Goal: Find specific page/section: Find specific page/section

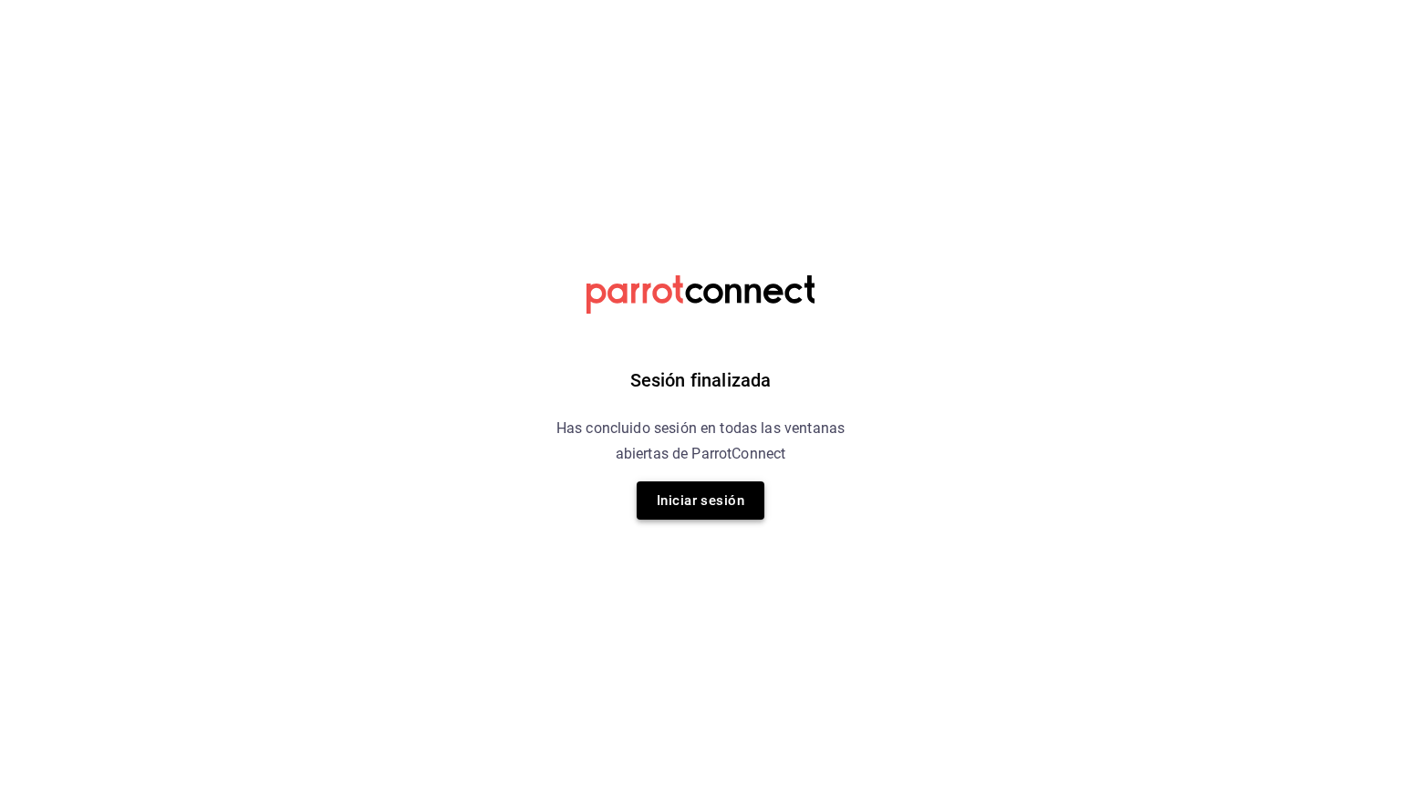
click at [708, 492] on button "Iniciar sesión" at bounding box center [701, 501] width 128 height 38
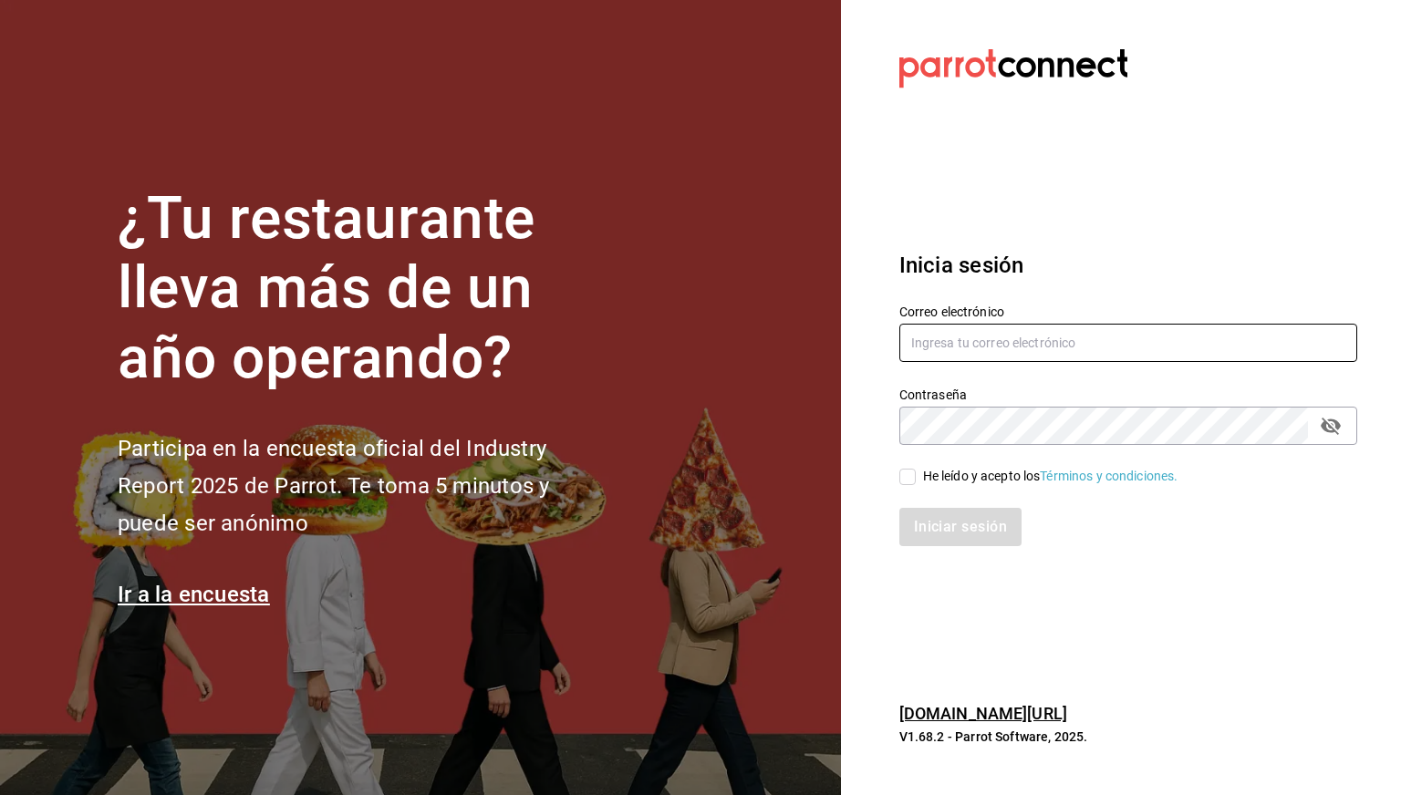
type input "cesar.zamarripa@grupocosteno.com"
click at [973, 469] on div "He leído y acepto los Términos y condiciones." at bounding box center [1050, 476] width 255 height 19
click at [916, 469] on input "He leído y acepto los Términos y condiciones." at bounding box center [907, 477] width 16 height 16
checkbox input "true"
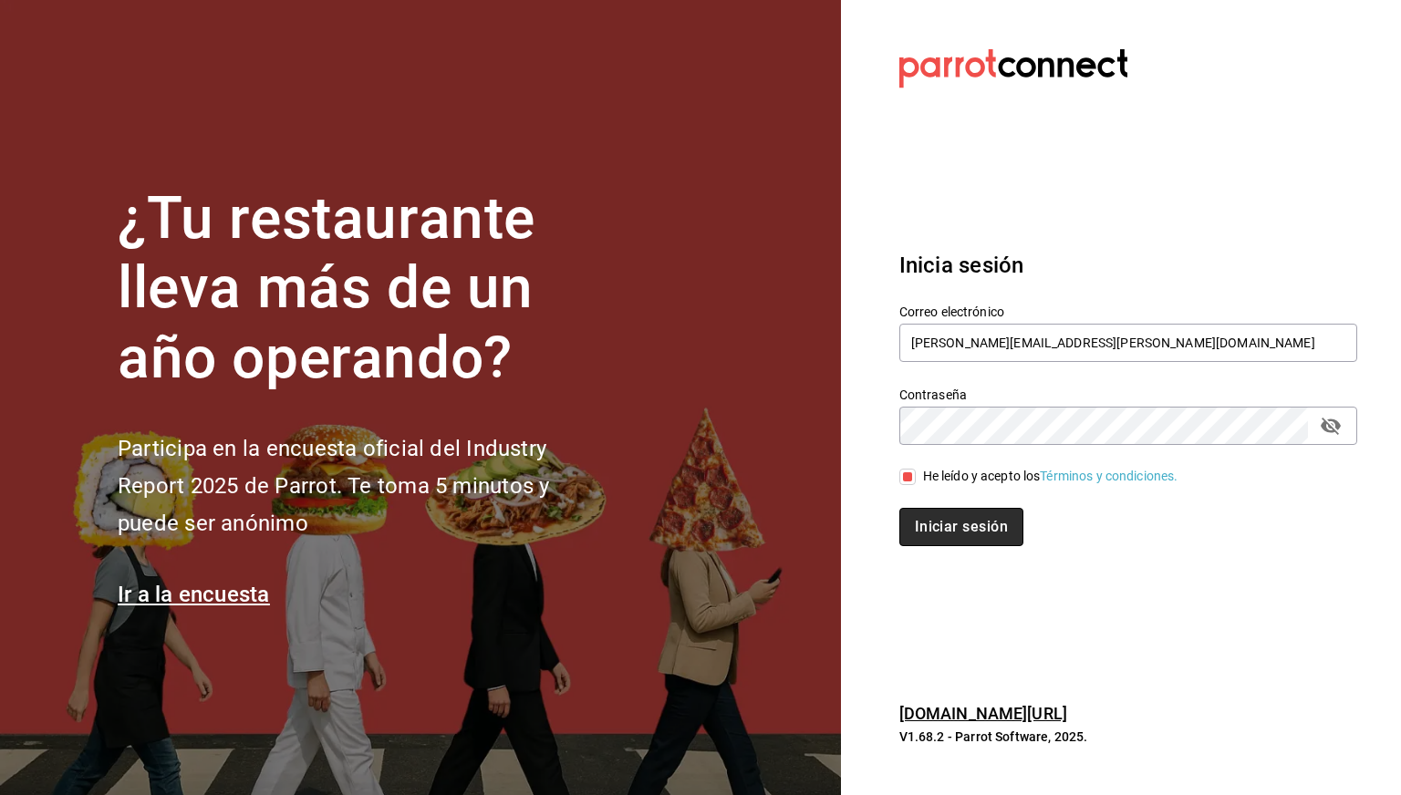
click at [950, 530] on button "Iniciar sesión" at bounding box center [961, 527] width 124 height 38
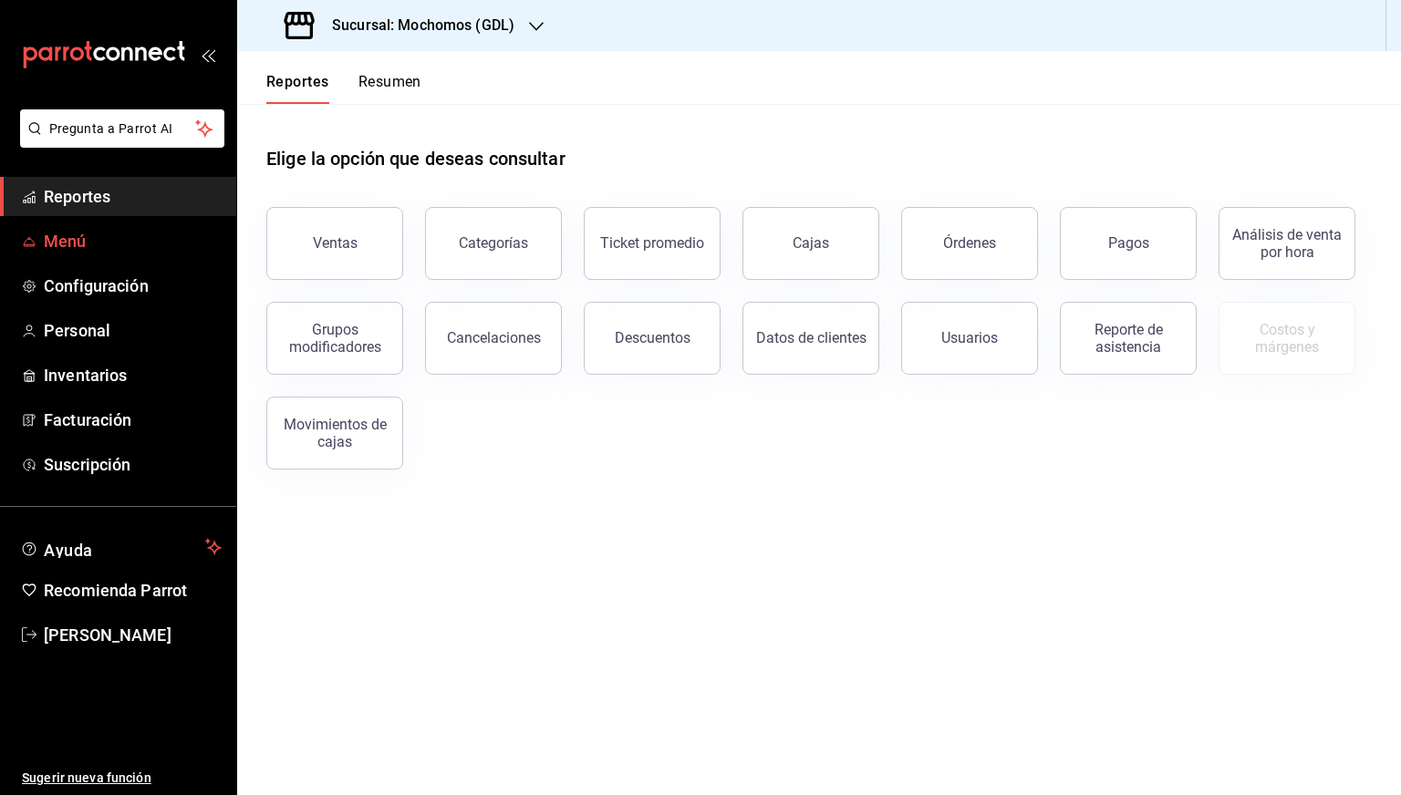
click at [82, 250] on span "Menú" at bounding box center [133, 241] width 178 height 25
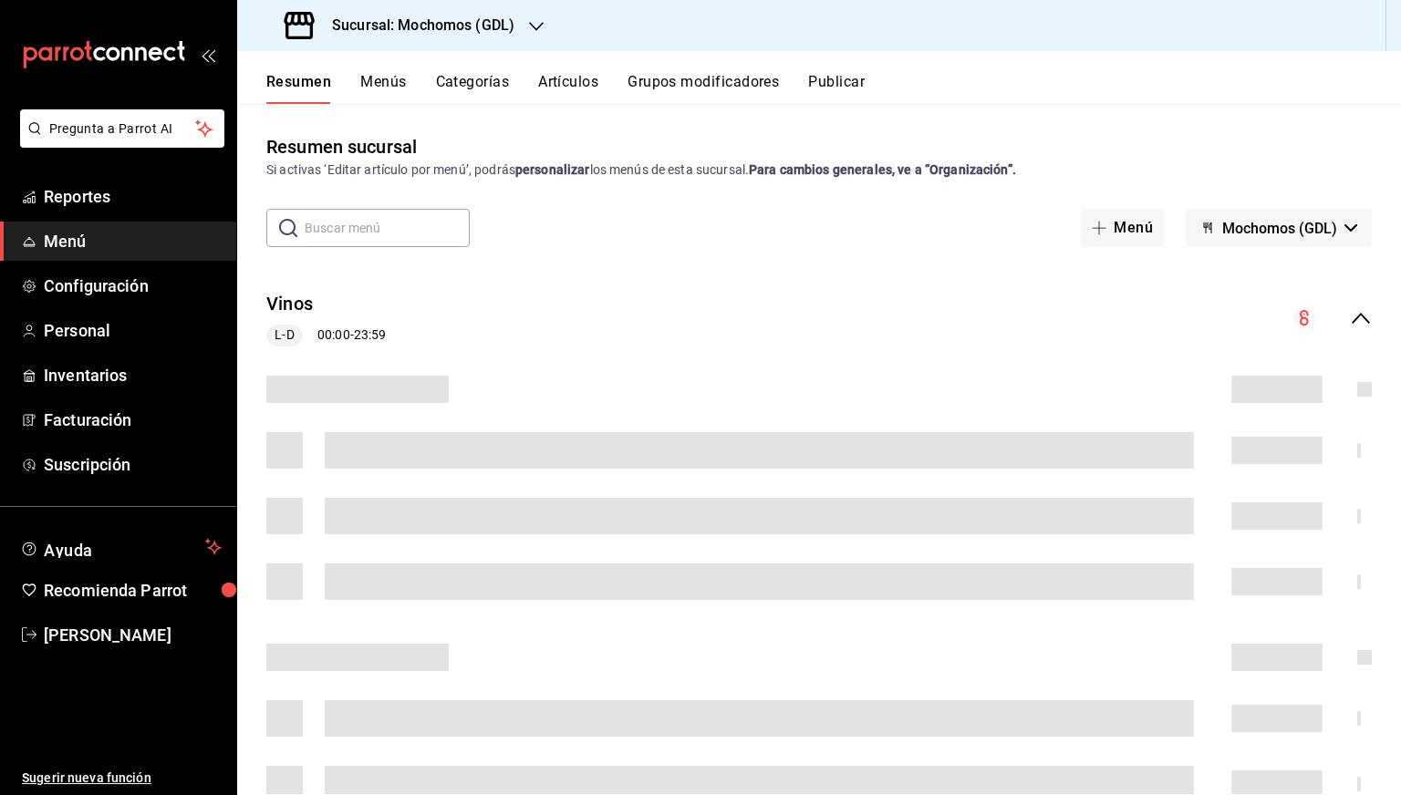
click at [581, 85] on button "Artículos" at bounding box center [568, 88] width 60 height 31
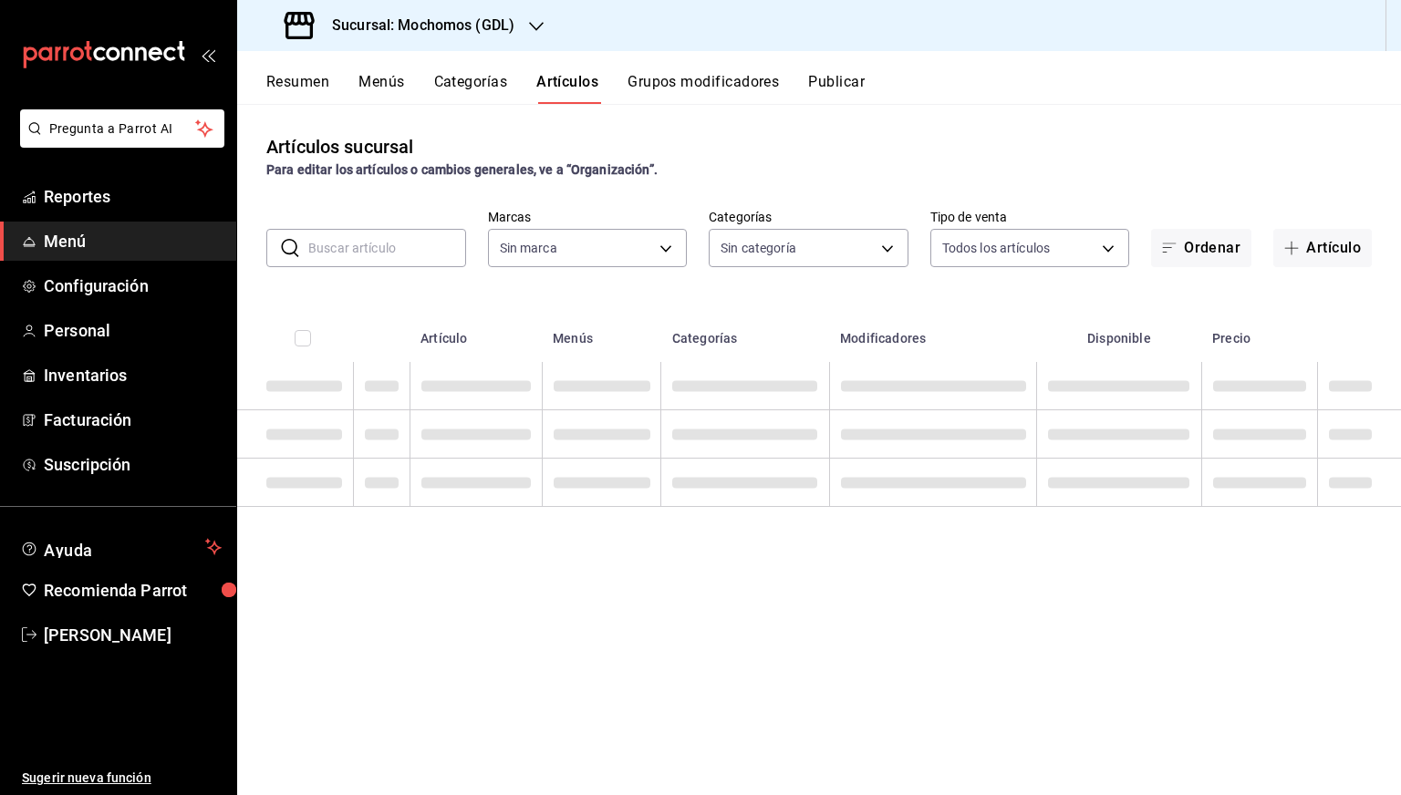
click at [394, 255] on input "text" at bounding box center [387, 248] width 158 height 36
type input "36c25d4a-7cb0-456c-a434-e981d54830bc,9cac9703-0c5a-4d8b-addd-5b6b571d65b9"
paste input "10181"
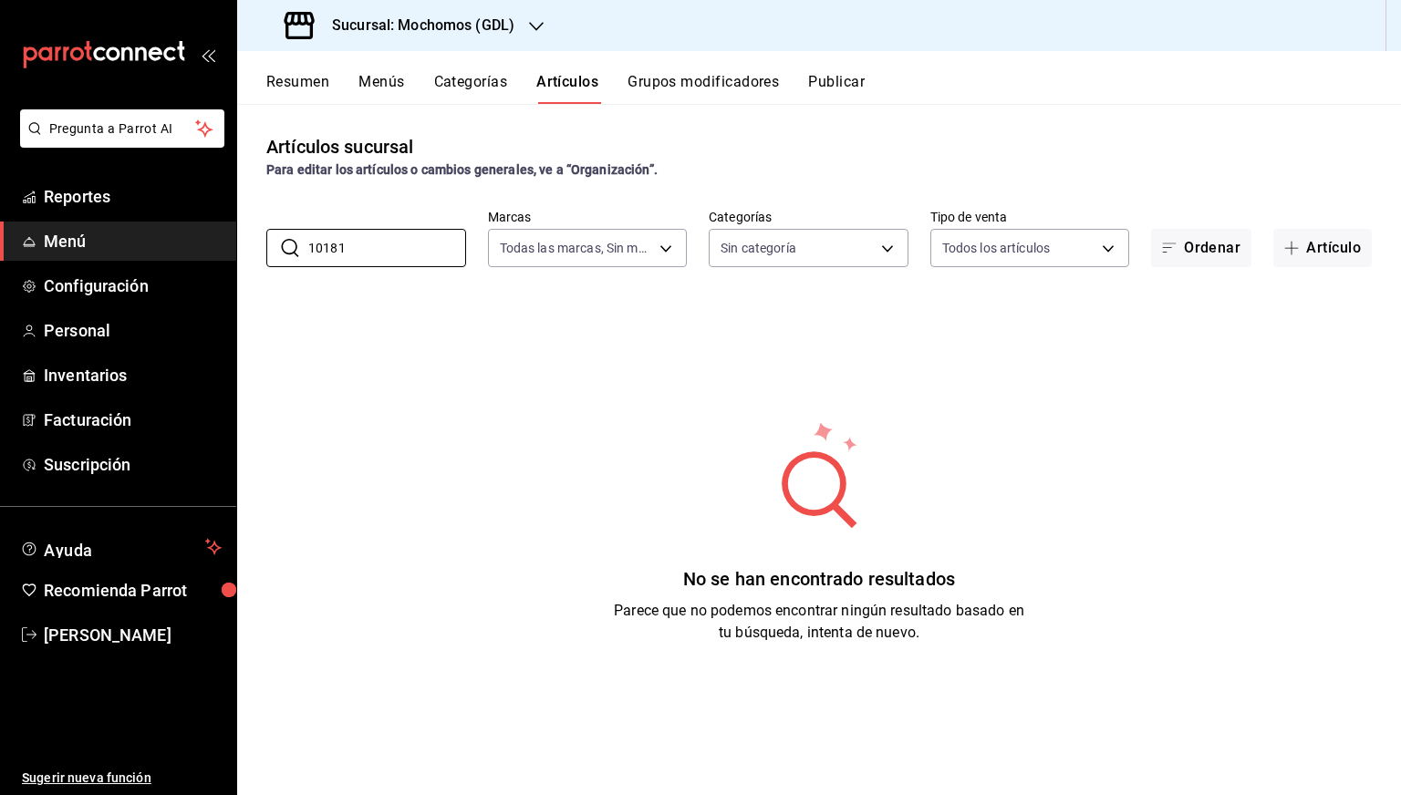
type input "10181"
click at [463, 47] on div "Sucursal: Mochomos (GDL)" at bounding box center [401, 25] width 299 height 51
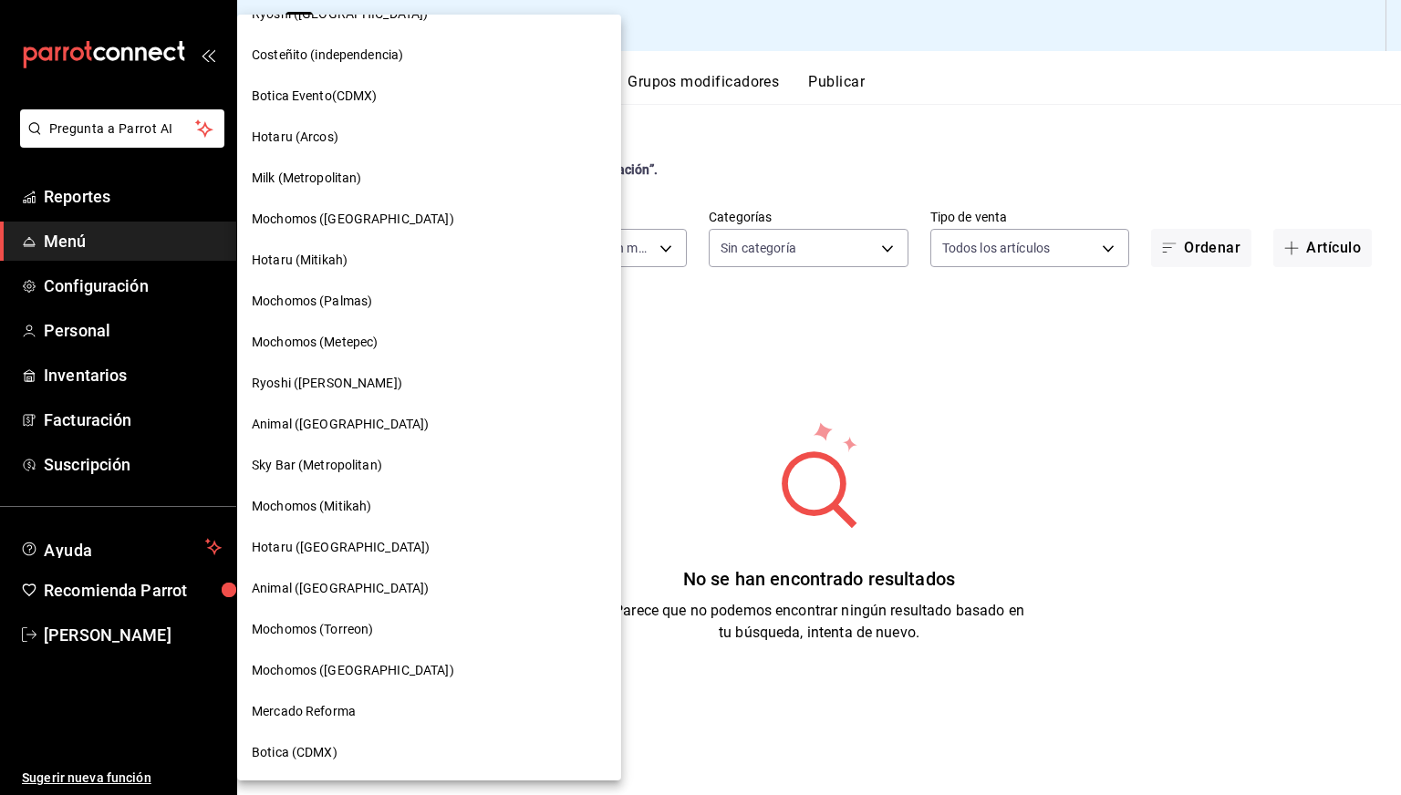
scroll to position [1011, 0]
click at [304, 708] on span "Mercado Reforma" at bounding box center [304, 713] width 104 height 19
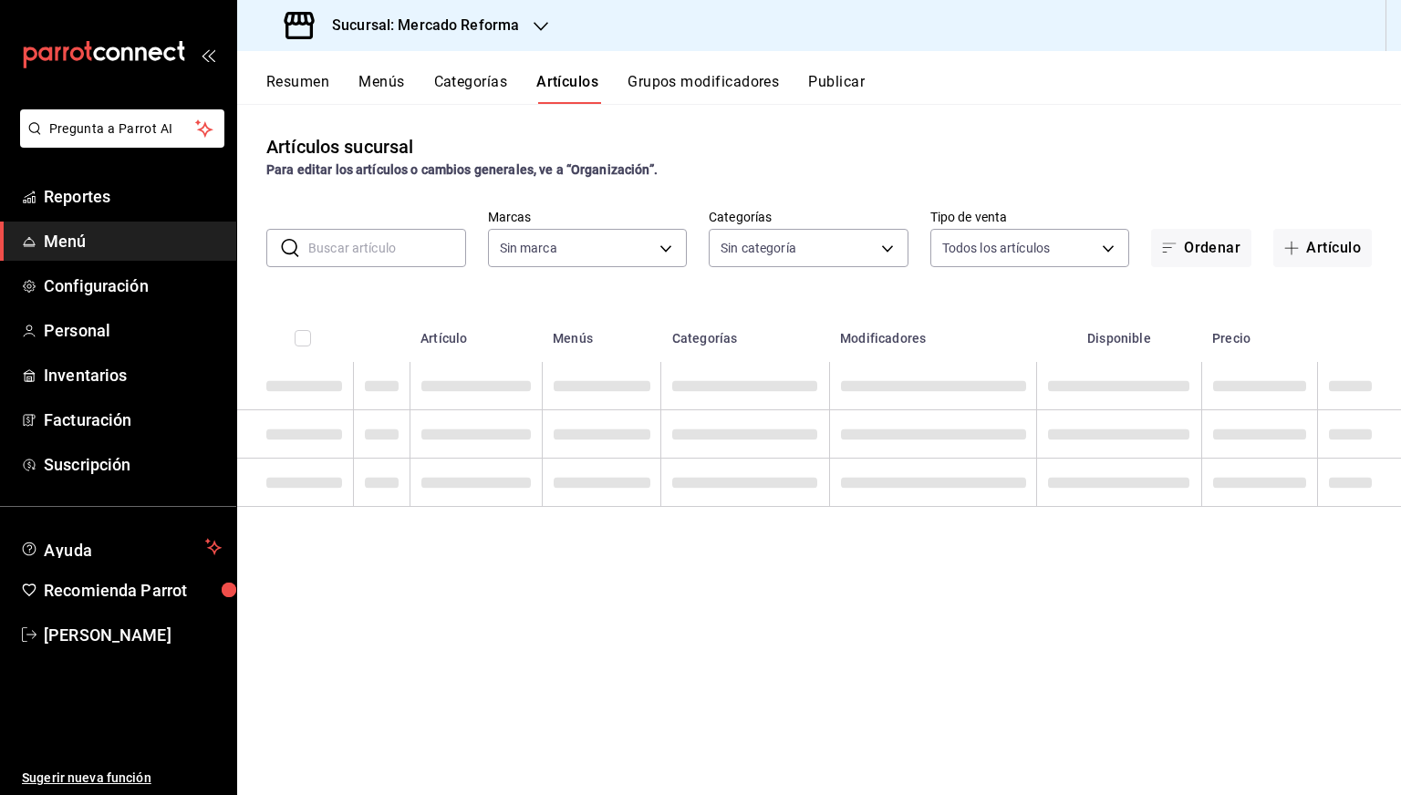
type input "92dc4cae-9c42-48a5-aa63-f50684ad7fd1,15a18657-e758-4947-b740-bbb2adede7dd,e517e…"
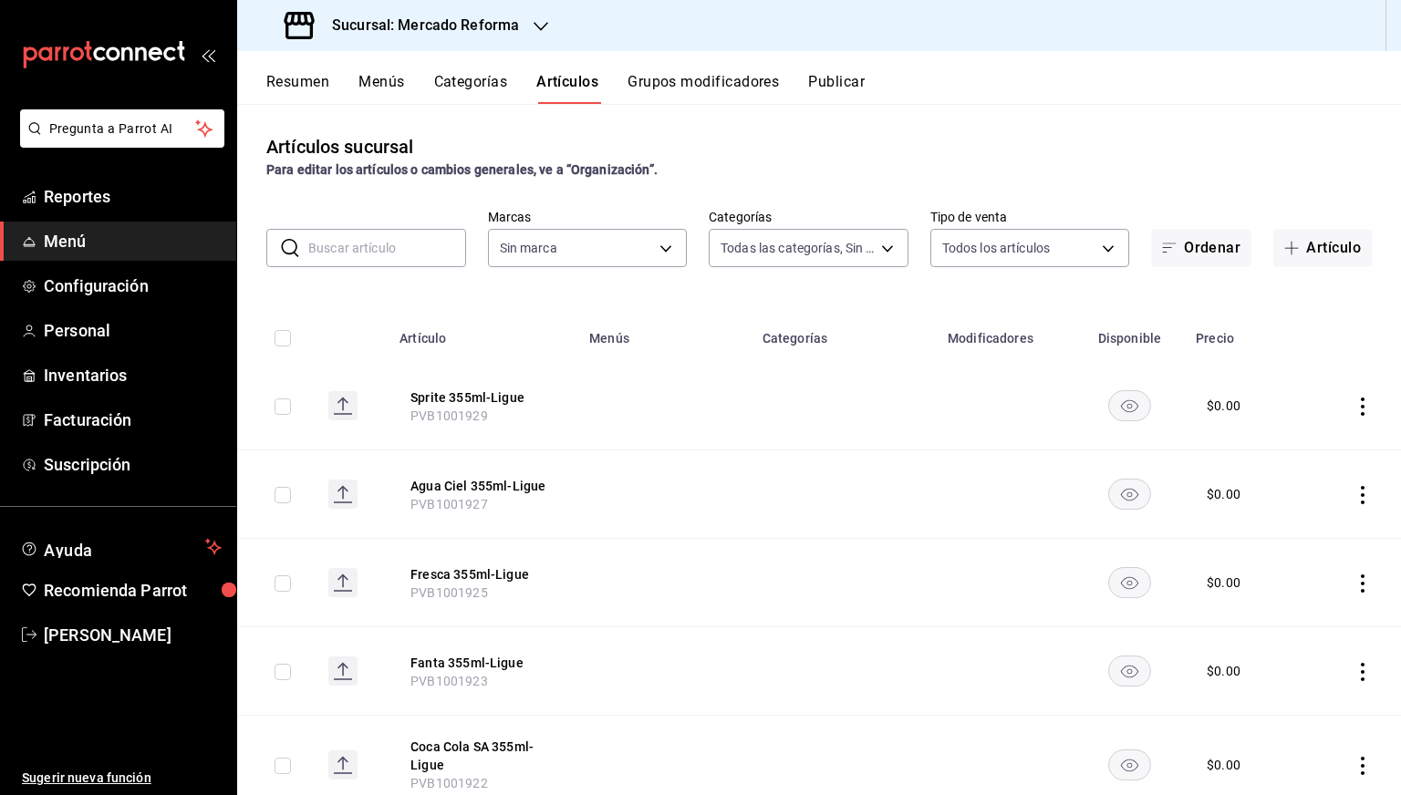
click at [390, 237] on input "text" at bounding box center [387, 248] width 158 height 36
type input "ae828a00-f9e9-46fb-a95c-bc024de736cf"
paste input "10181"
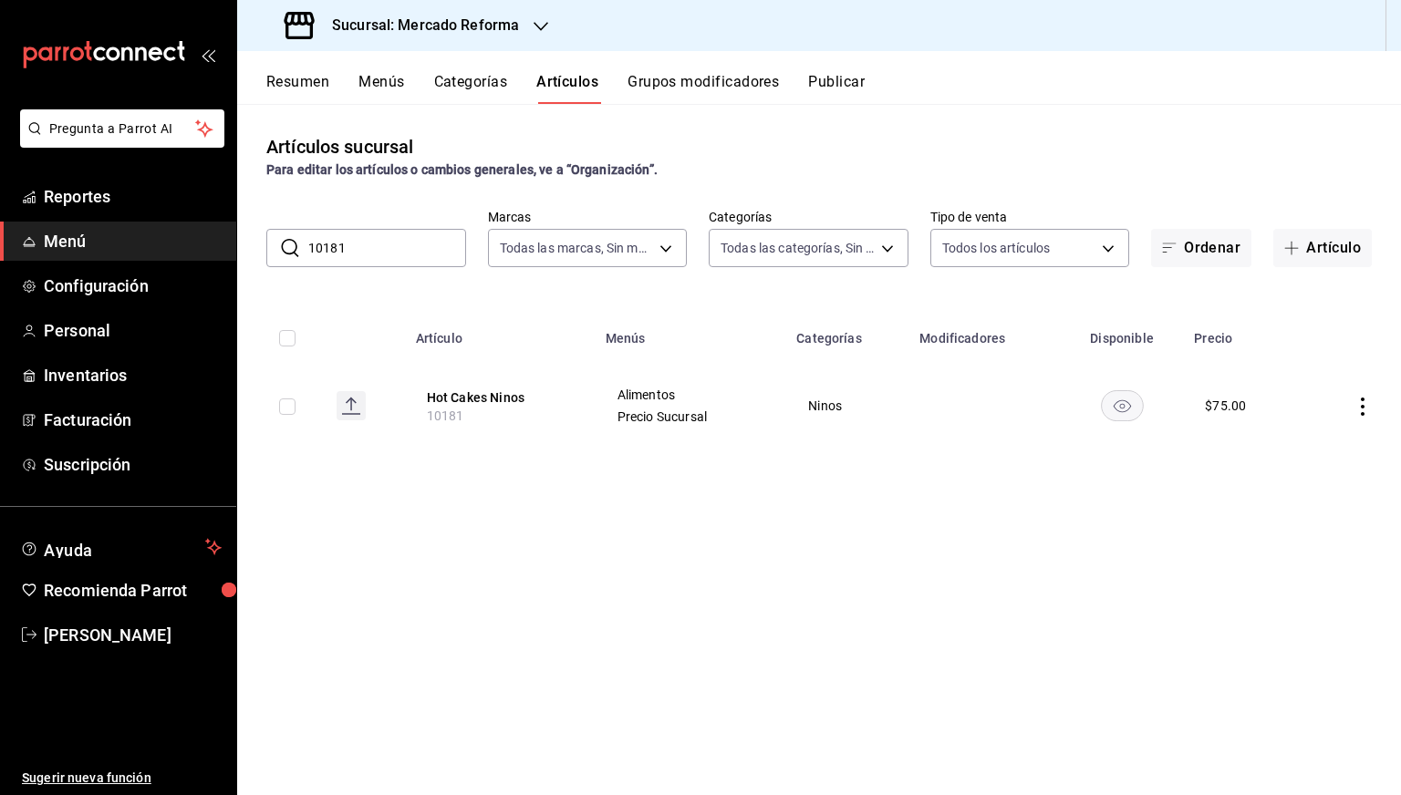
paste input "3"
type input "10183"
click at [398, 259] on input "10183" at bounding box center [387, 248] width 158 height 36
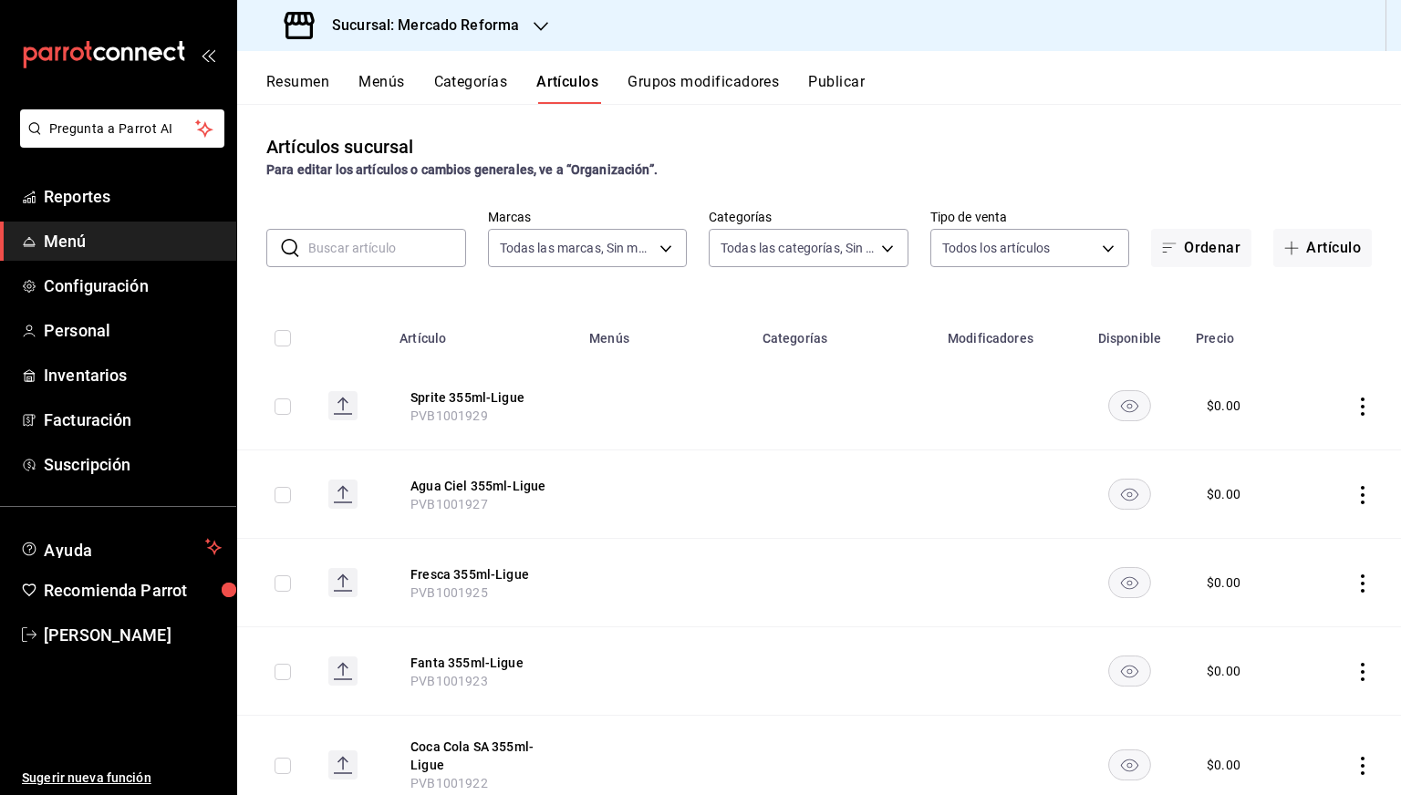
click at [436, 3] on div "Sucursal: Mercado Reforma" at bounding box center [404, 25] width 304 height 51
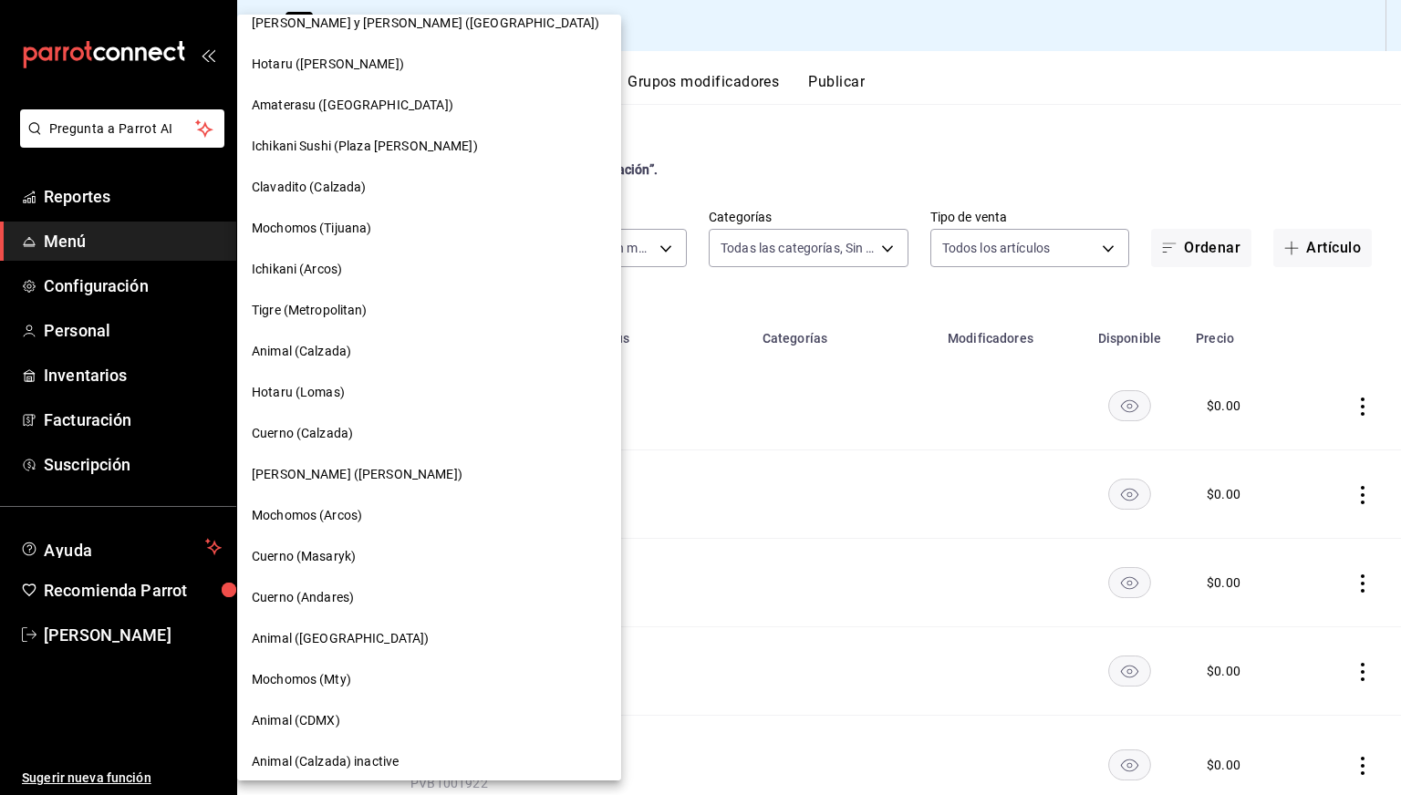
scroll to position [150, 0]
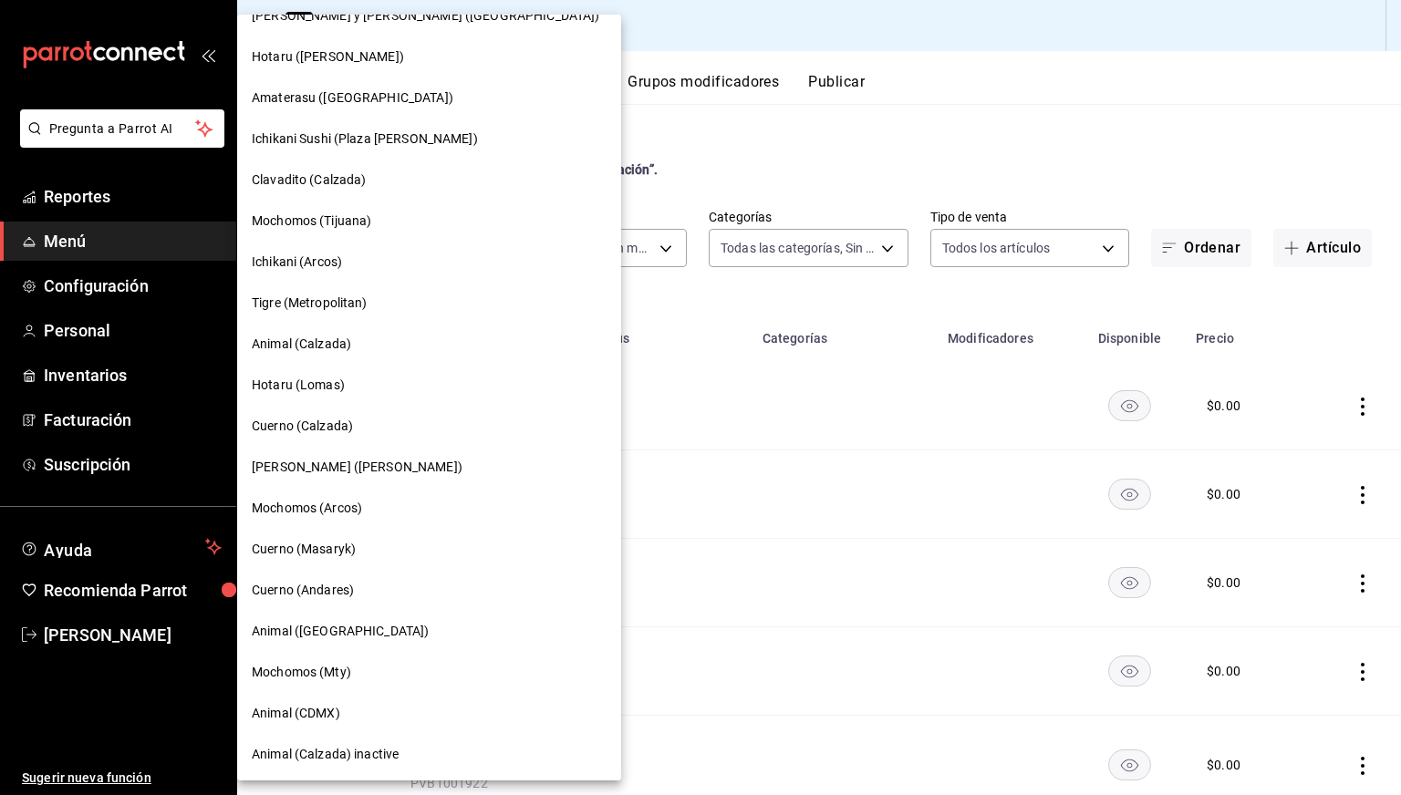
click at [317, 428] on span "Cuerno (Calzada)" at bounding box center [302, 426] width 101 height 19
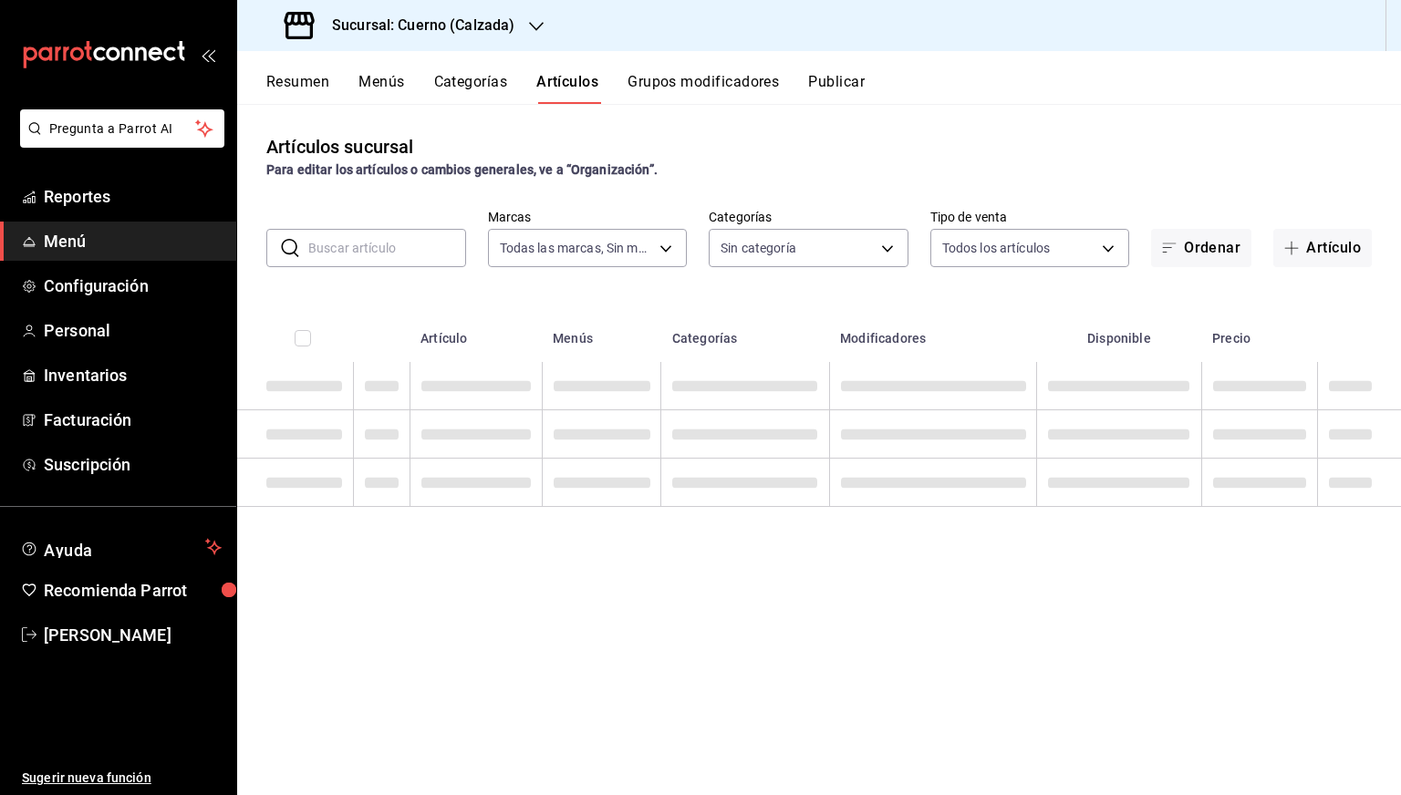
type input "b7ae777b-2dfc-42e0-9650-6cefdf37a424,c000f1c0-fb9f-4016-8e6a-f0d1e83e893d"
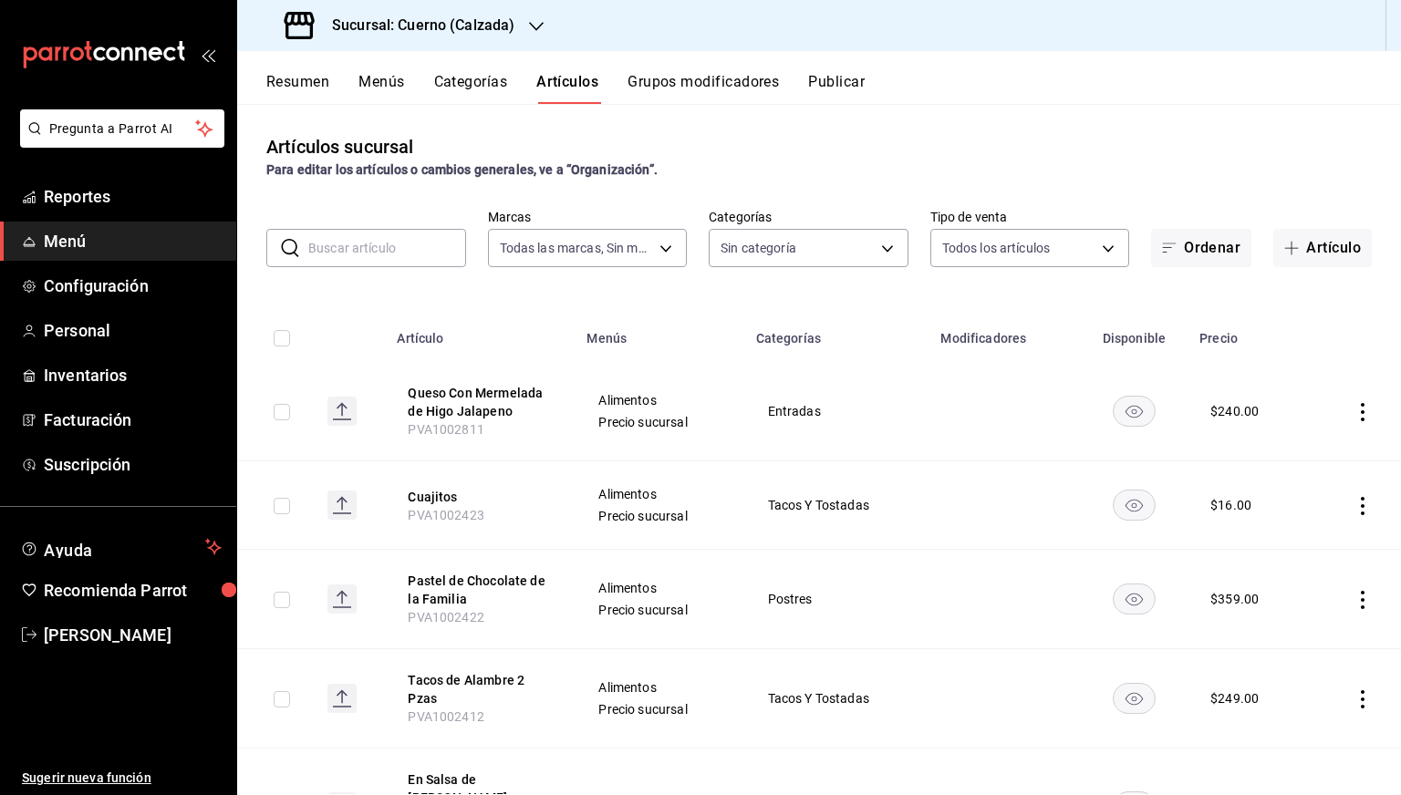
type input "560d4c35-d9fc-4089-91ff-402d238ea400,302845cf-2d1c-4fb1-9d9e-8d4a14396fbe,26243…"
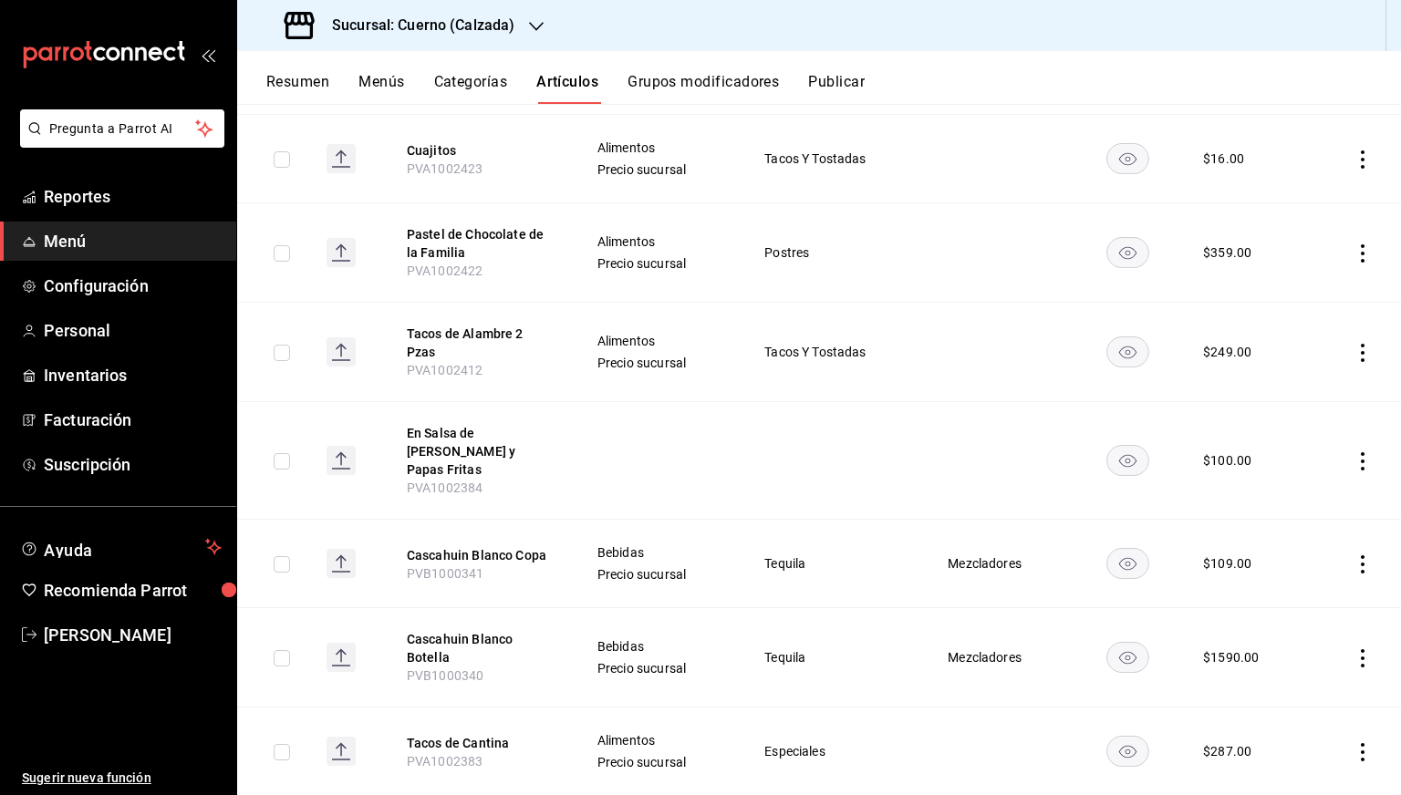
scroll to position [0, 0]
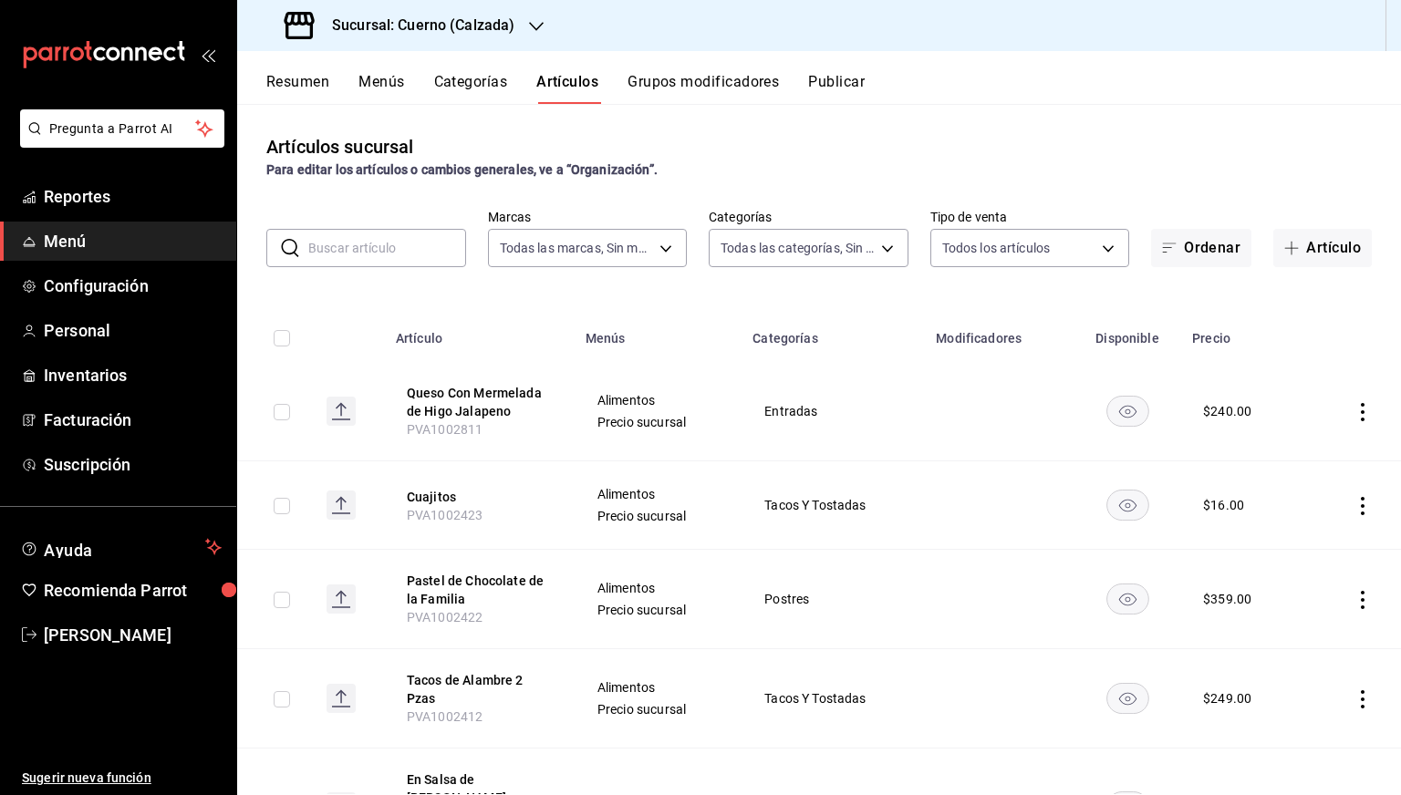
click at [441, 17] on h3 "Sucursal: Cuerno (Calzada)" at bounding box center [415, 26] width 197 height 22
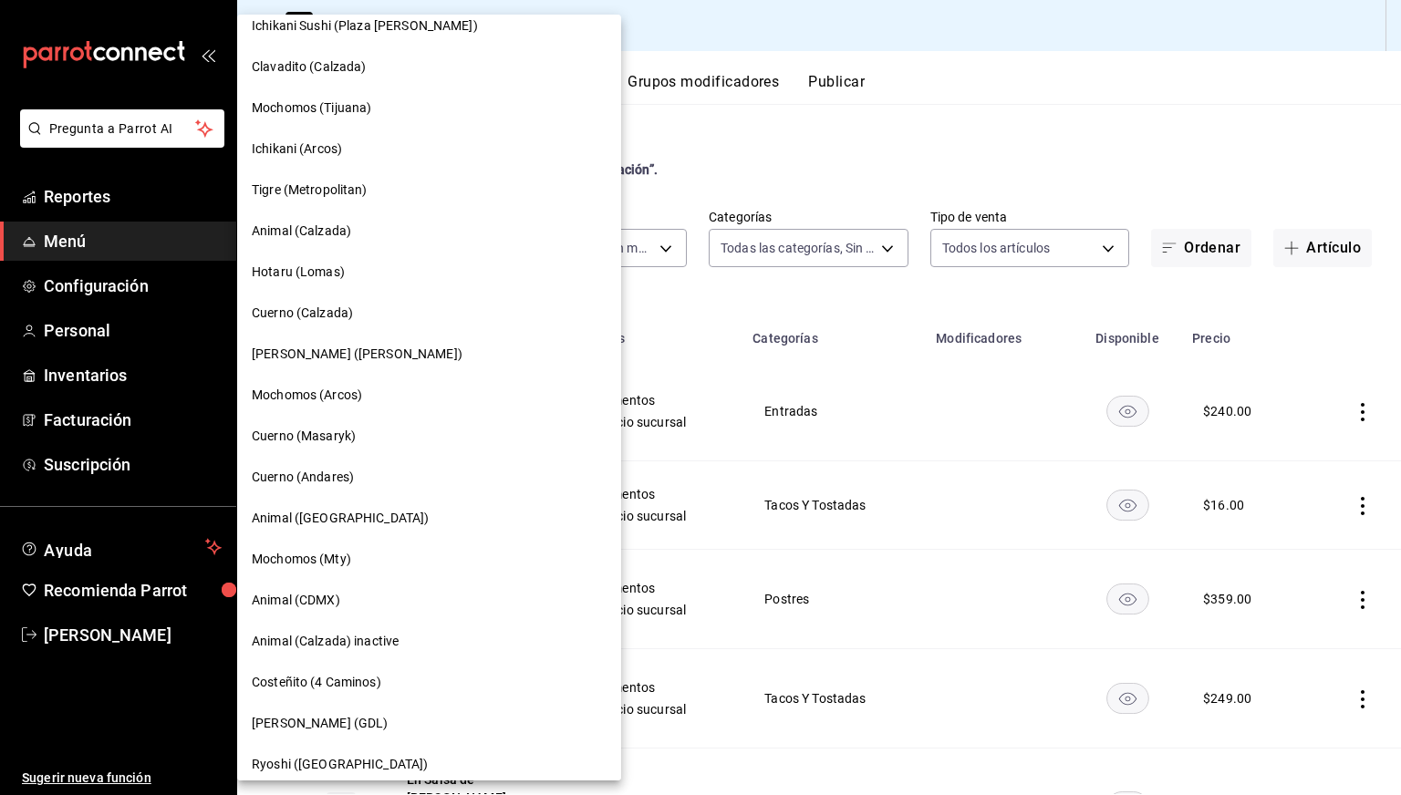
scroll to position [264, 0]
click at [298, 473] on span "Cuerno (Andares)" at bounding box center [303, 475] width 102 height 19
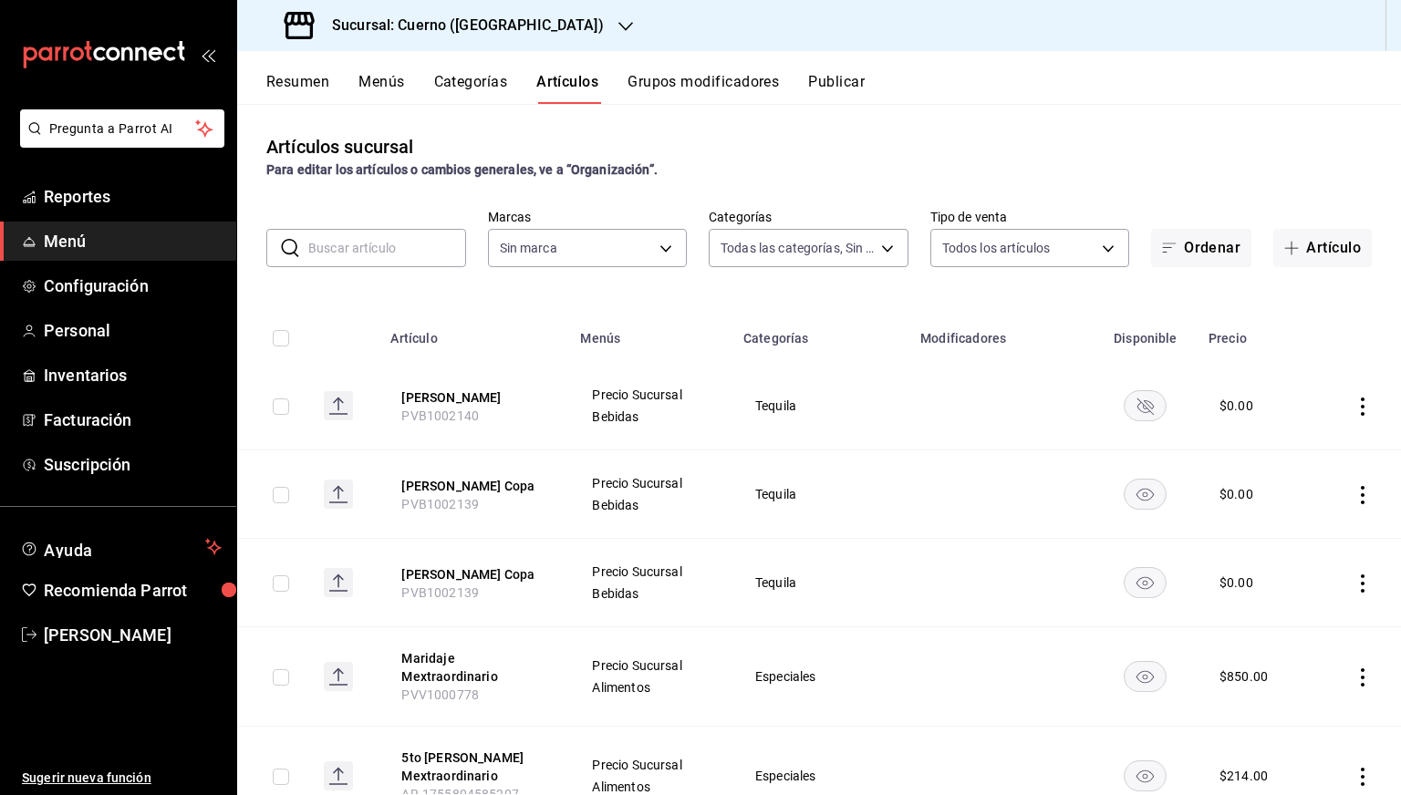
type input "a99b9eb1-d5e4-4ca6-a53e-4c42022e859a,8d843363-7b8b-4002-90a0-c01944697fe5,d20f9…"
type input "c9e961b9-bc29-480f-a65c-324ff110f526"
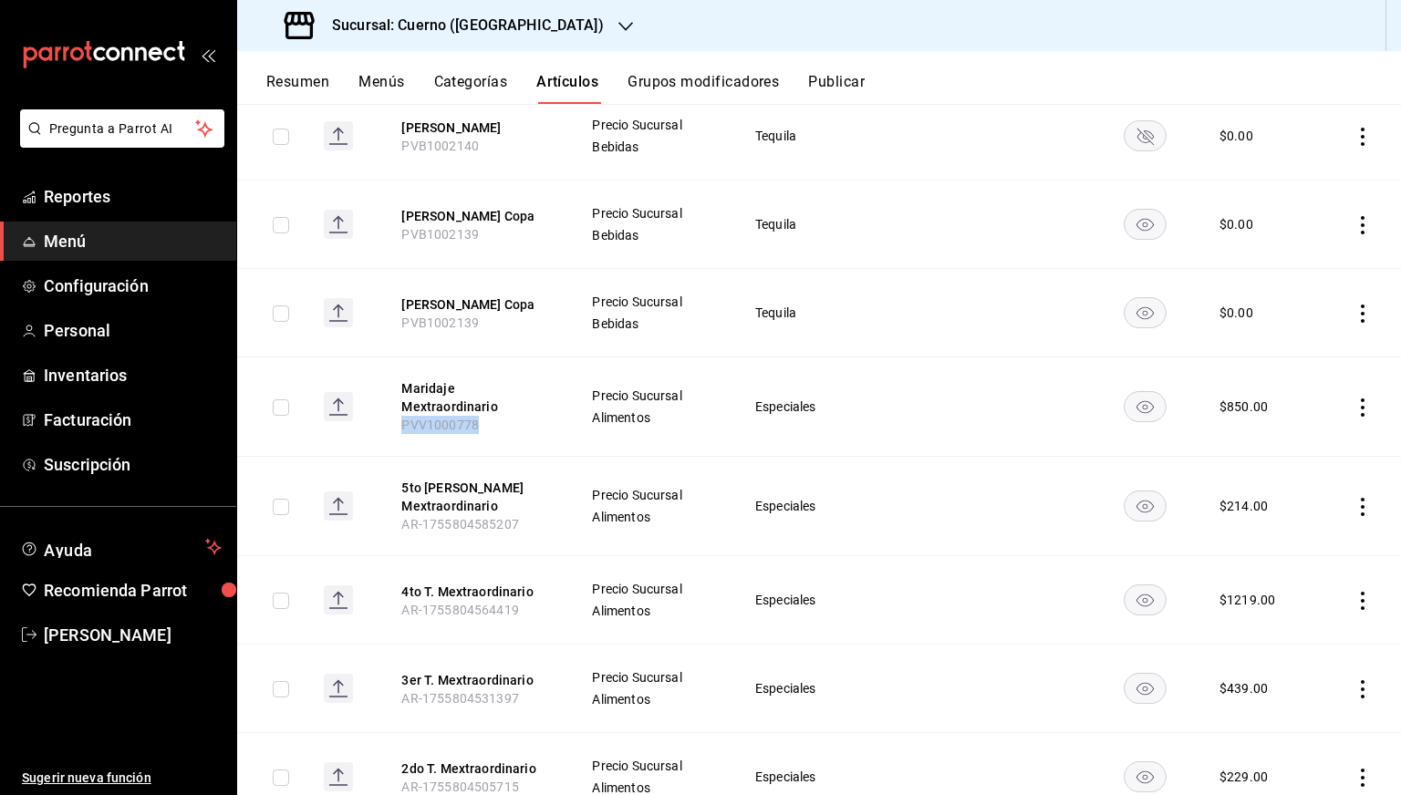
drag, startPoint x: 477, startPoint y: 424, endPoint x: 396, endPoint y: 418, distance: 81.4
click at [396, 418] on th "Maridaje Mextraordinario PVV1000778" at bounding box center [474, 407] width 190 height 99
copy span "PVV1000778"
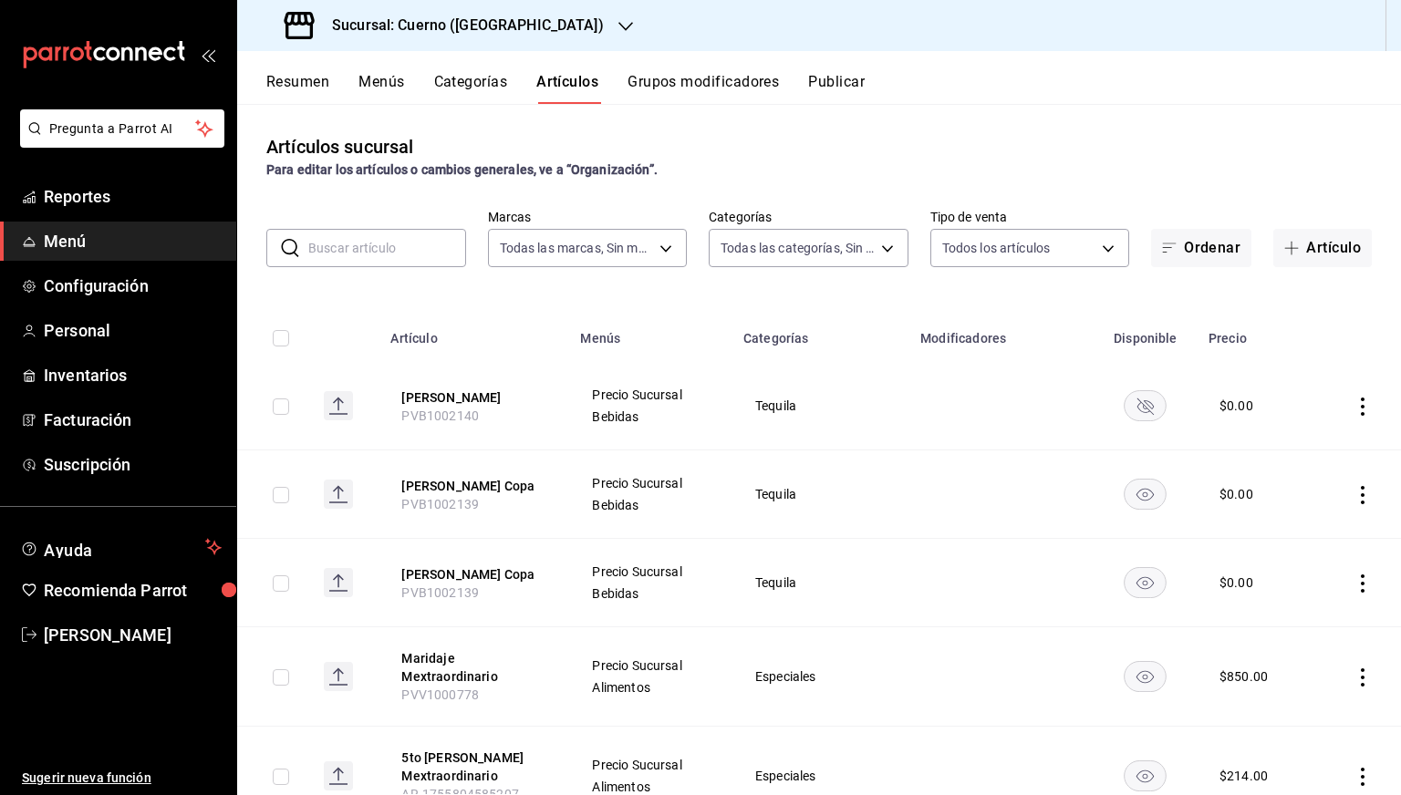
click at [379, 241] on input "text" at bounding box center [387, 248] width 158 height 36
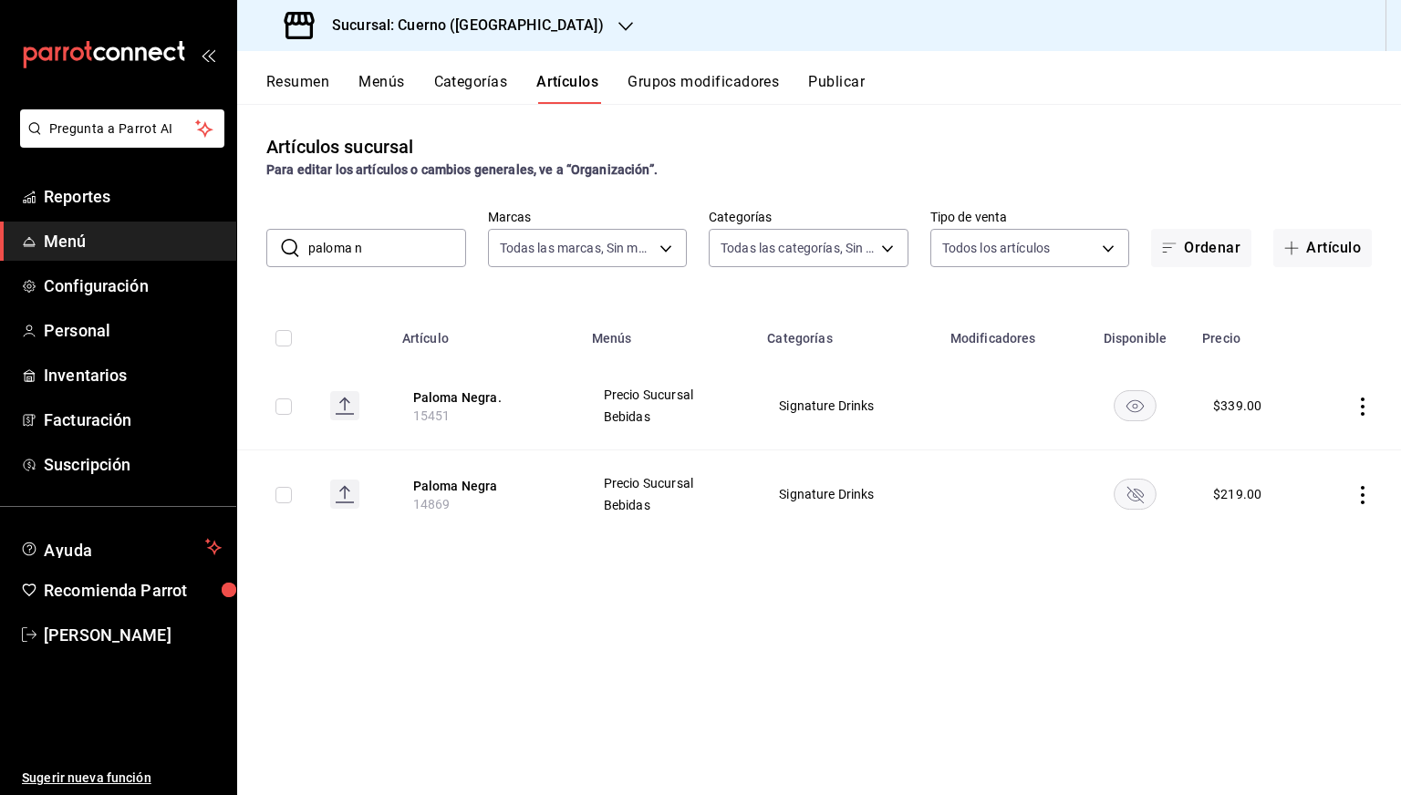
type input "paloma n"
